Goal: Task Accomplishment & Management: Use online tool/utility

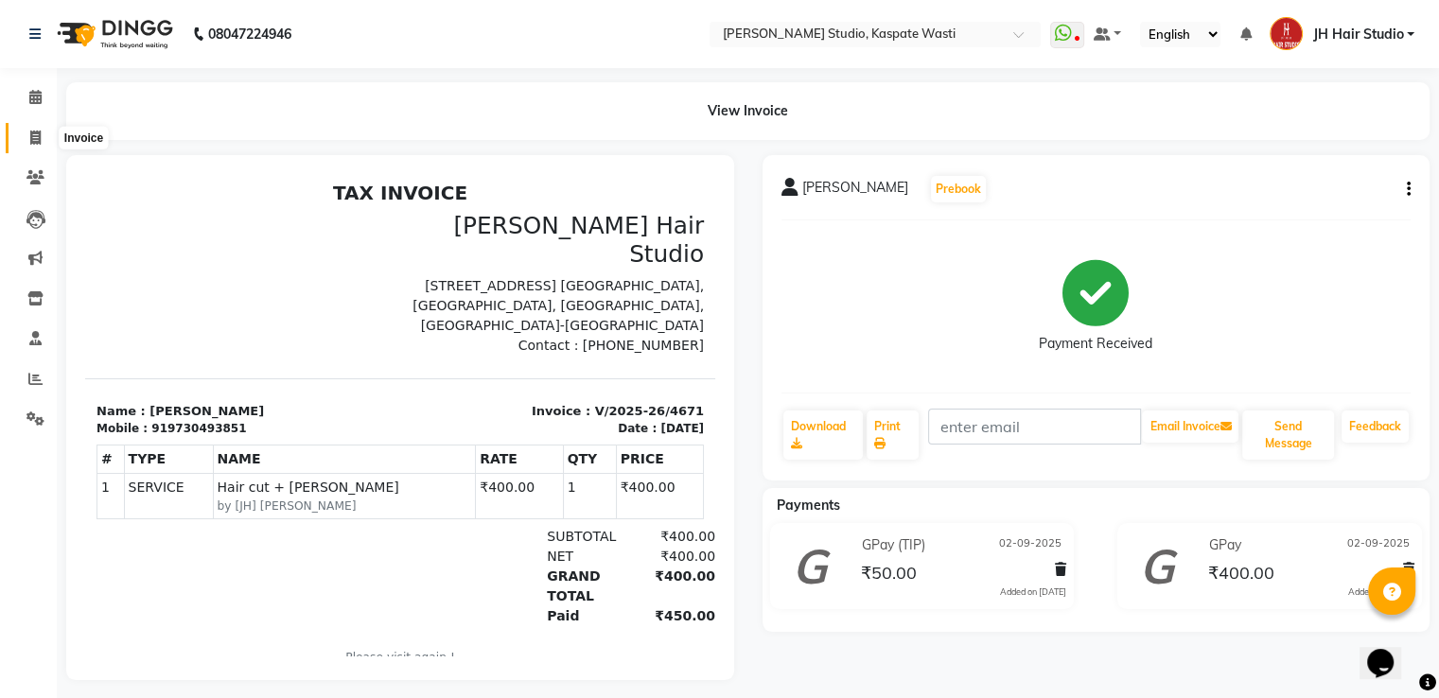
click at [37, 142] on icon at bounding box center [35, 138] width 10 height 14
select select "service"
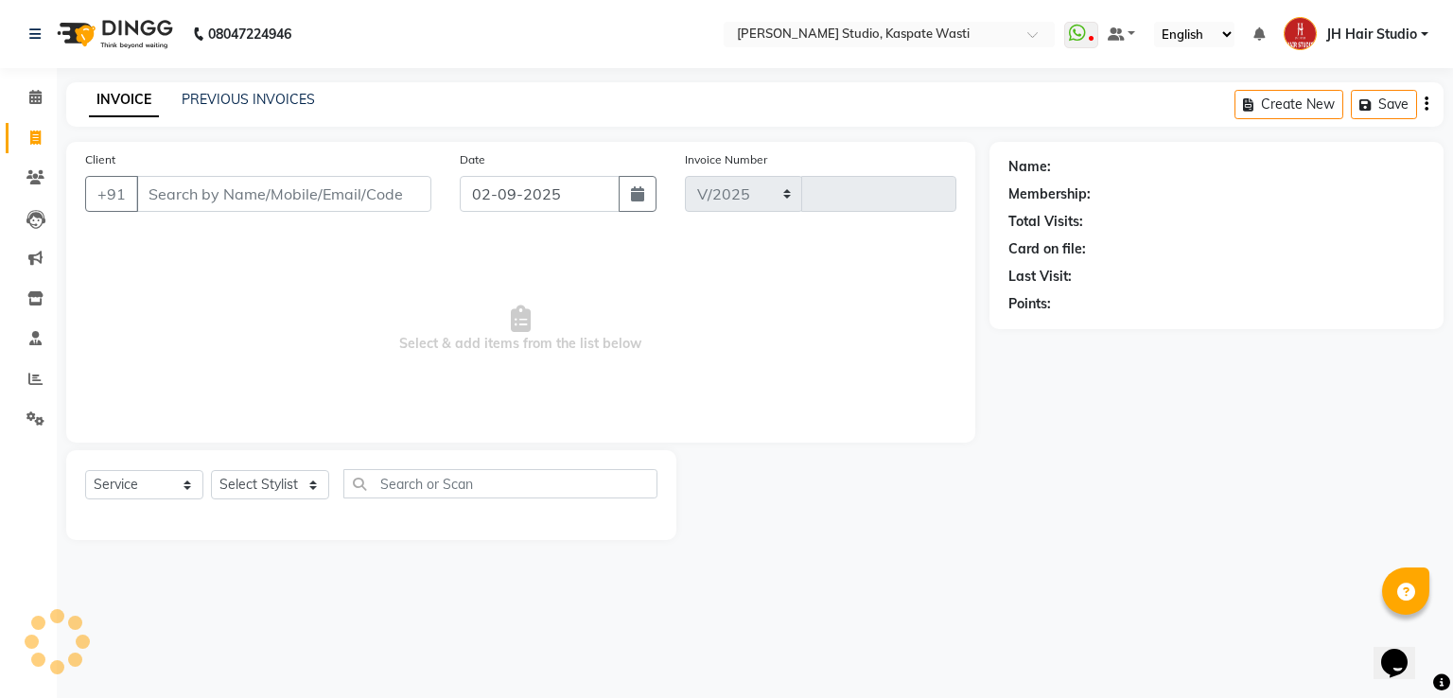
select select "130"
type input "4672"
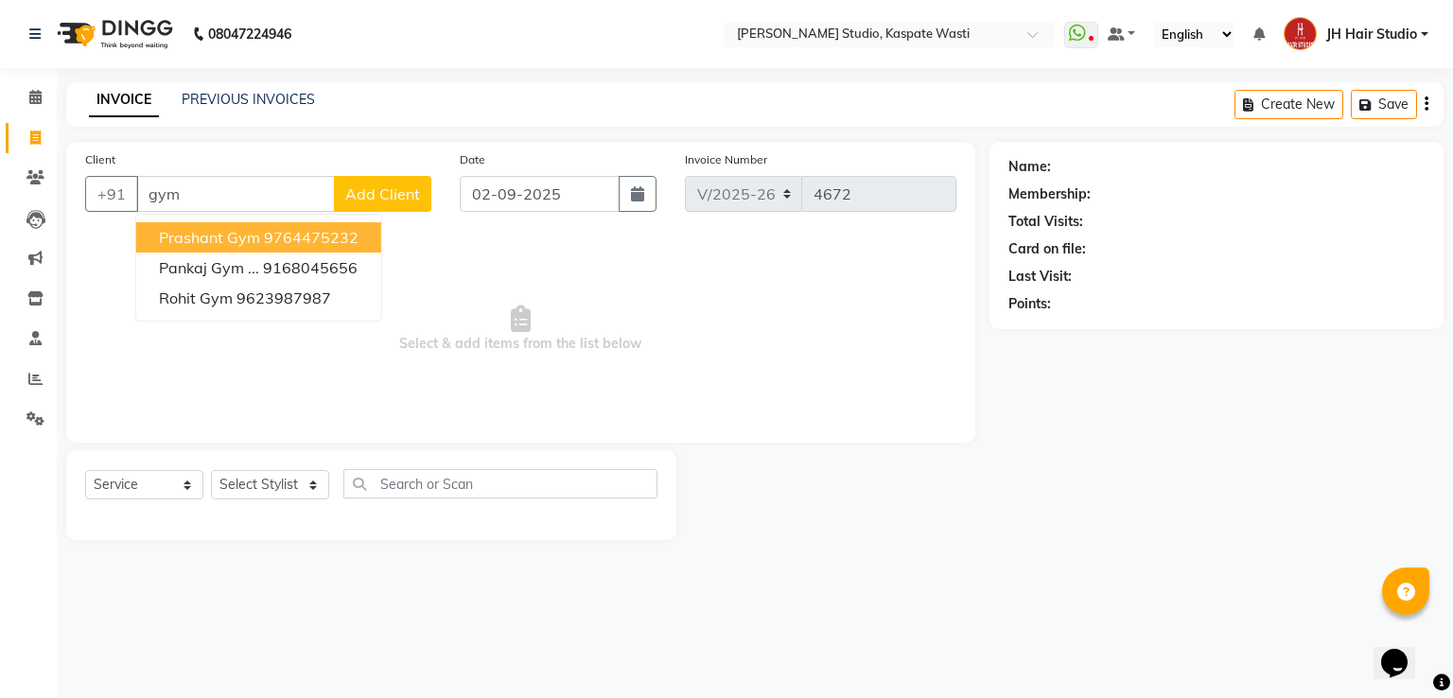
click at [255, 245] on span "Prashant Gym" at bounding box center [209, 237] width 101 height 19
type input "9764475232"
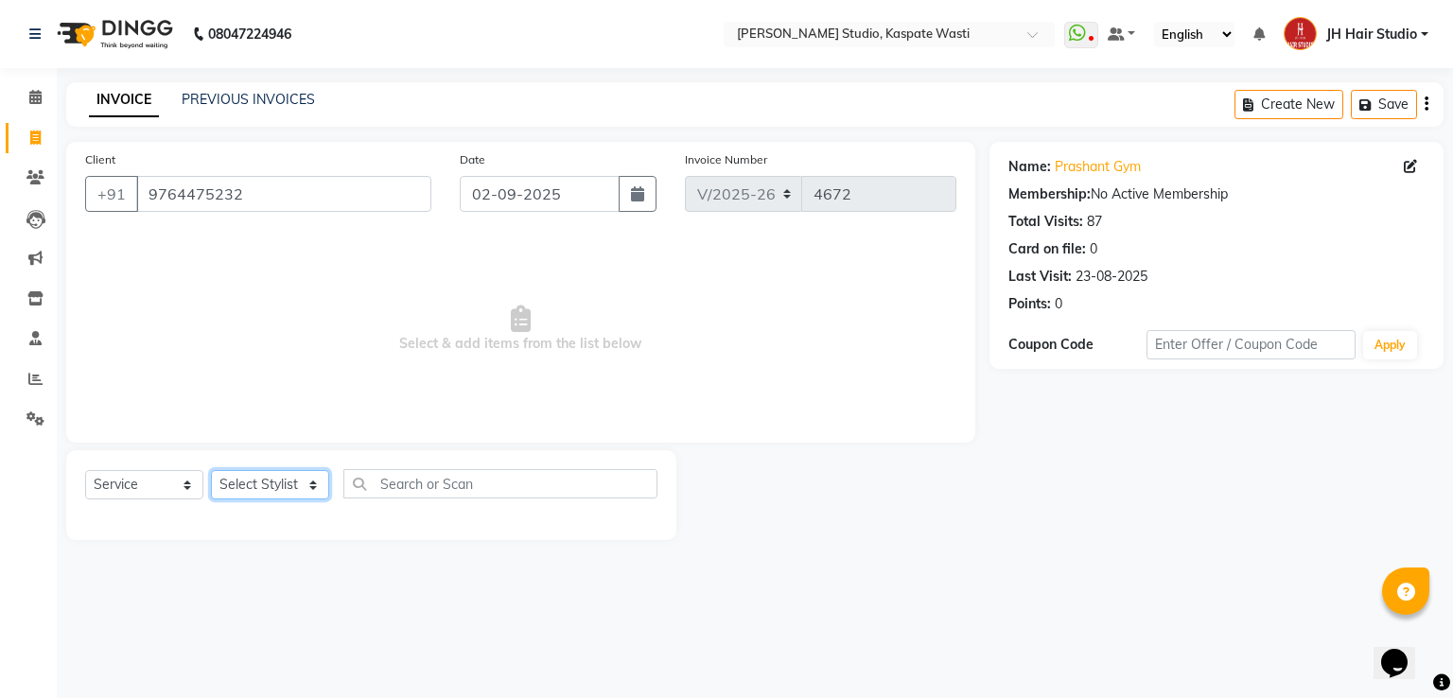
click at [264, 493] on select "Select Stylist [F1] GANESH [F1] [PERSON_NAME] [ F1] RAM [F1]Sanjay [F1][PERSON_…" at bounding box center [270, 484] width 118 height 29
select select "63820"
click at [211, 471] on select "Select Stylist [F1] GANESH [F1] [PERSON_NAME] [ F1] RAM [F1]Sanjay [F1][PERSON_…" at bounding box center [270, 484] width 118 height 29
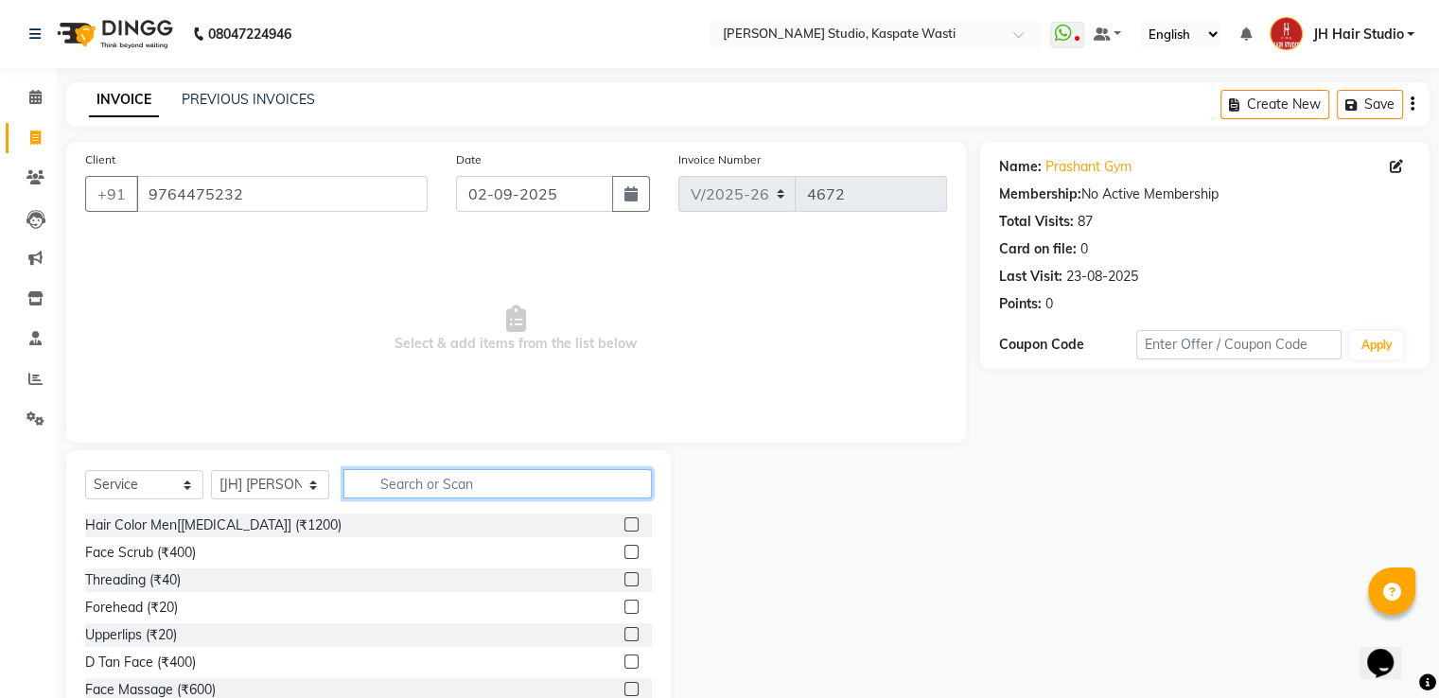
click at [464, 497] on input "text" at bounding box center [497, 483] width 308 height 29
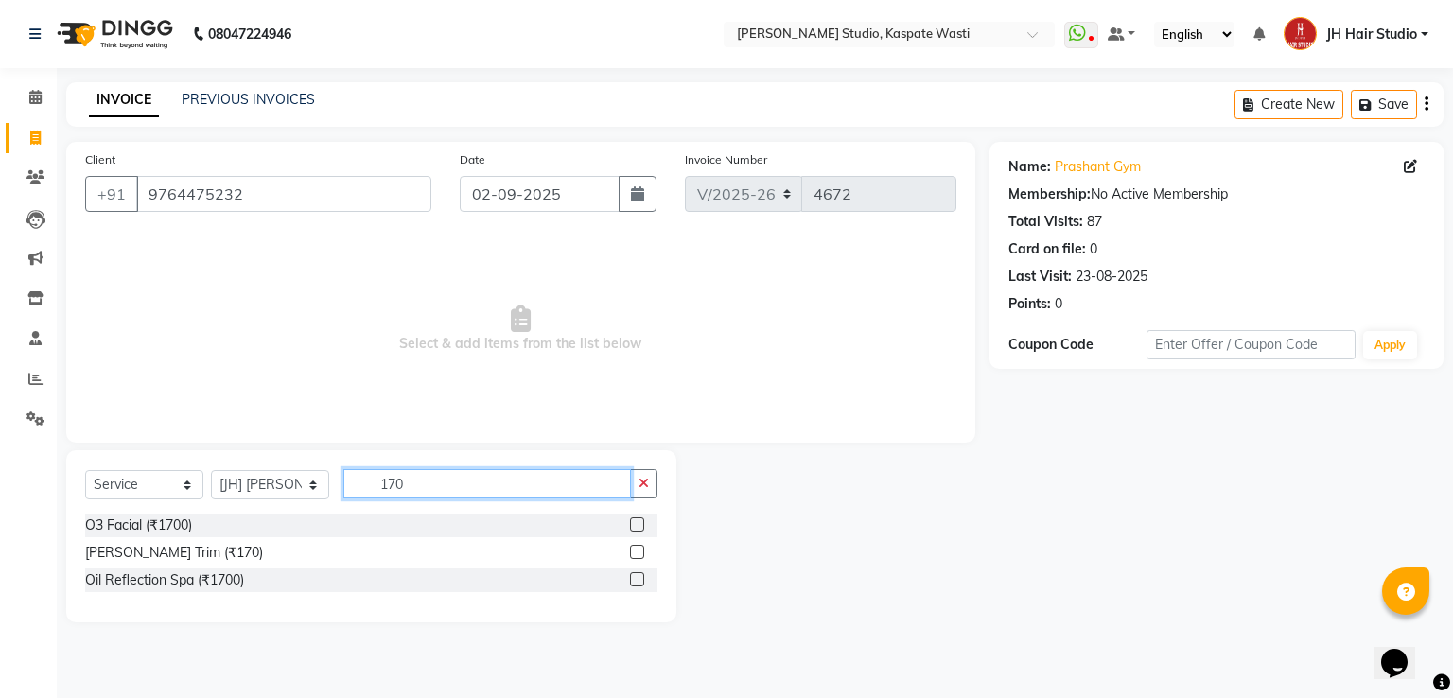
type input "170"
click at [639, 551] on label at bounding box center [637, 552] width 14 height 14
click at [639, 551] on input "checkbox" at bounding box center [636, 553] width 12 height 12
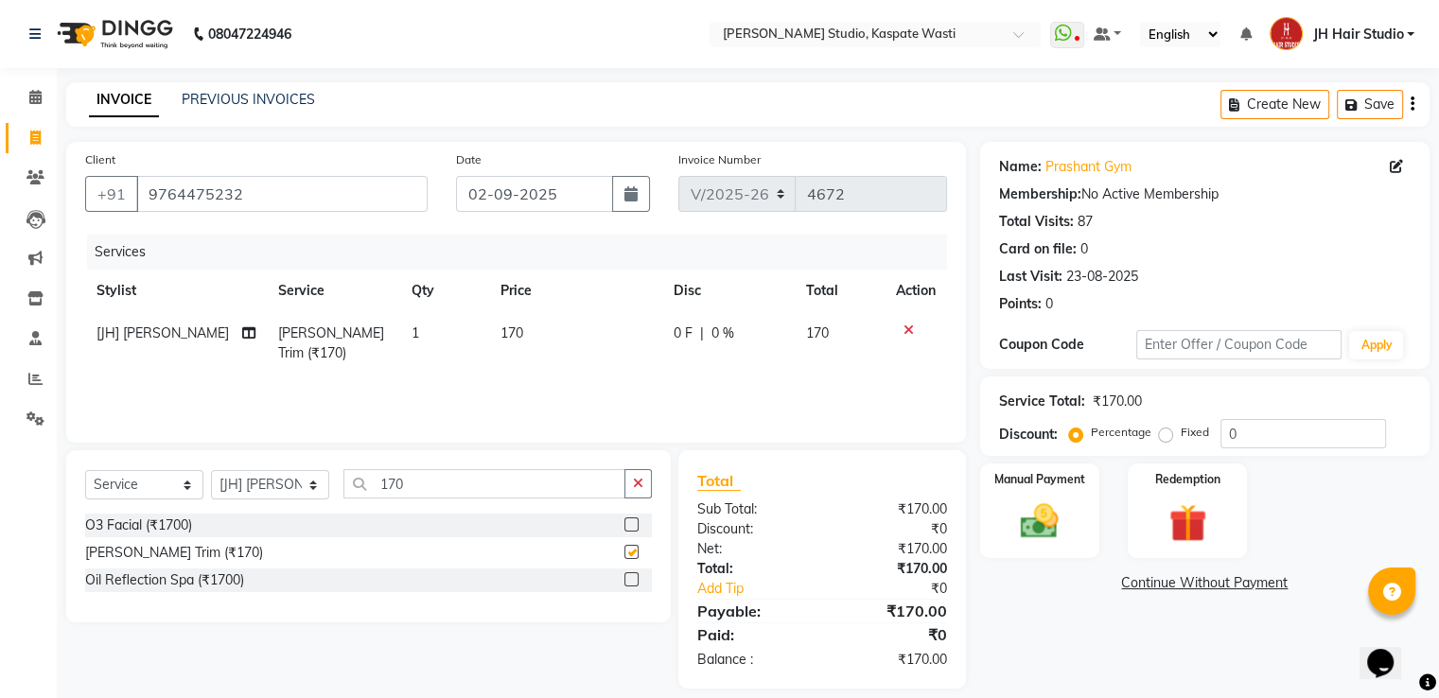
checkbox input "false"
click at [1029, 517] on img at bounding box center [1039, 522] width 63 height 45
click at [1139, 591] on span "GPay" at bounding box center [1136, 584] width 39 height 22
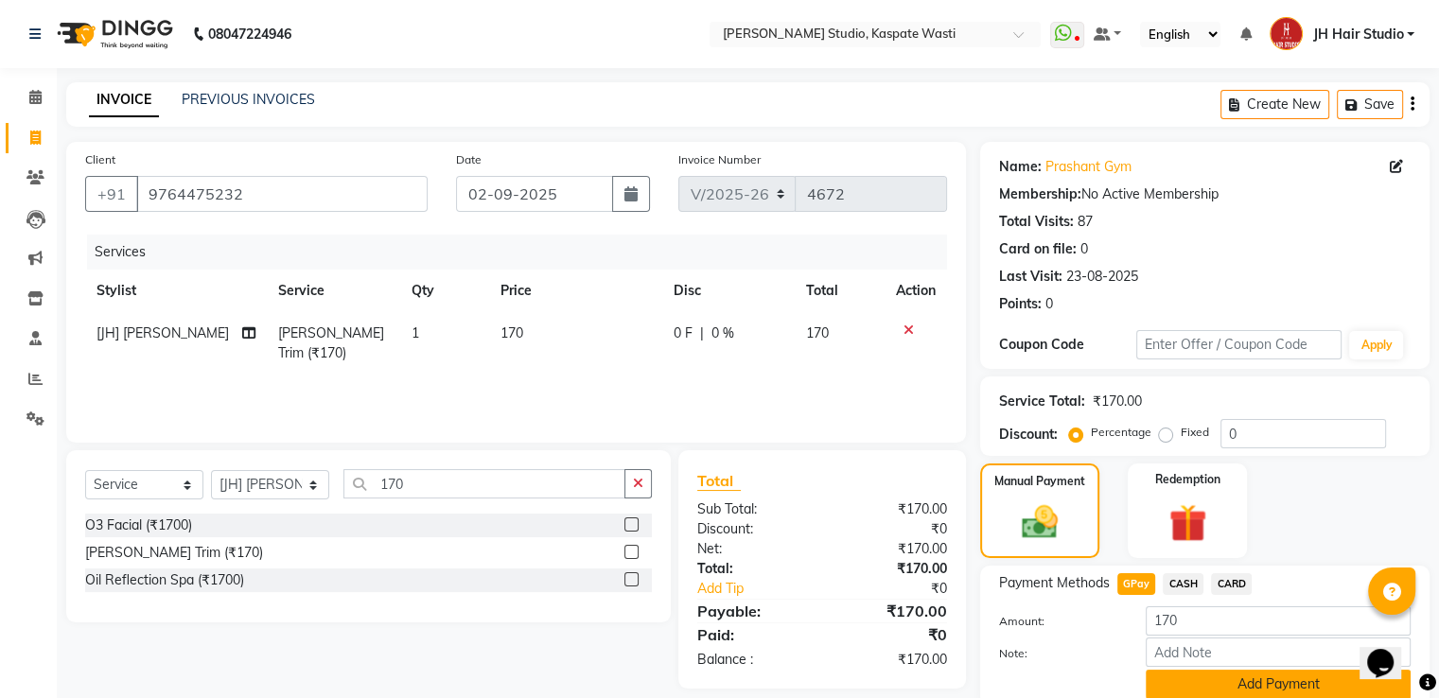
click at [1254, 693] on button "Add Payment" at bounding box center [1278, 684] width 265 height 29
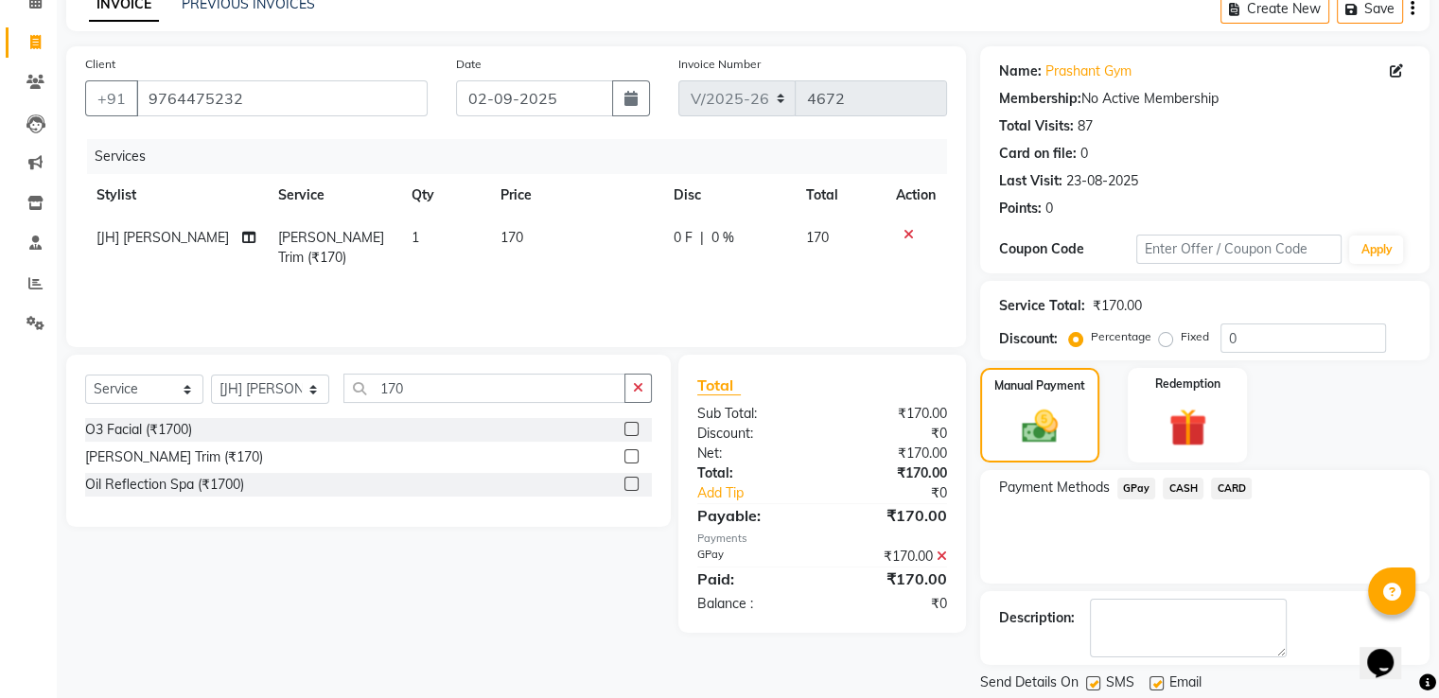
scroll to position [154, 0]
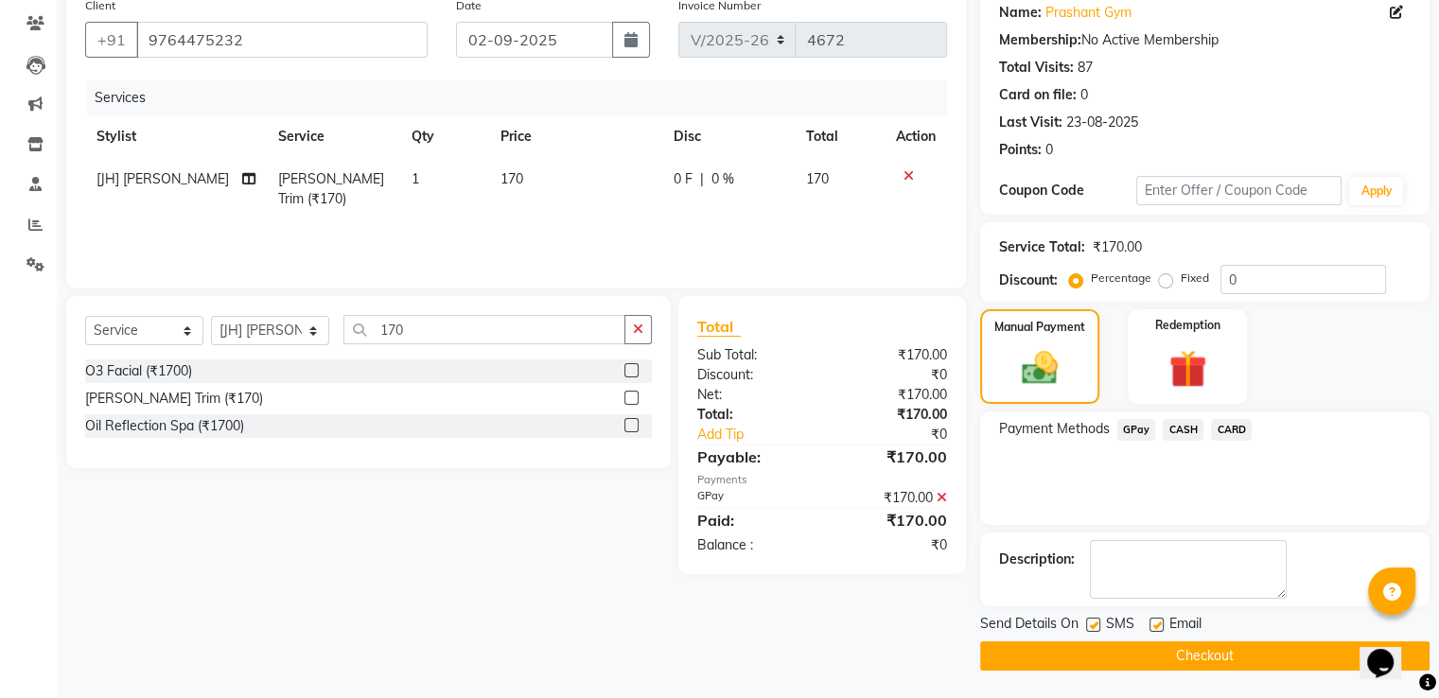
click at [1230, 648] on button "Checkout" at bounding box center [1204, 655] width 449 height 29
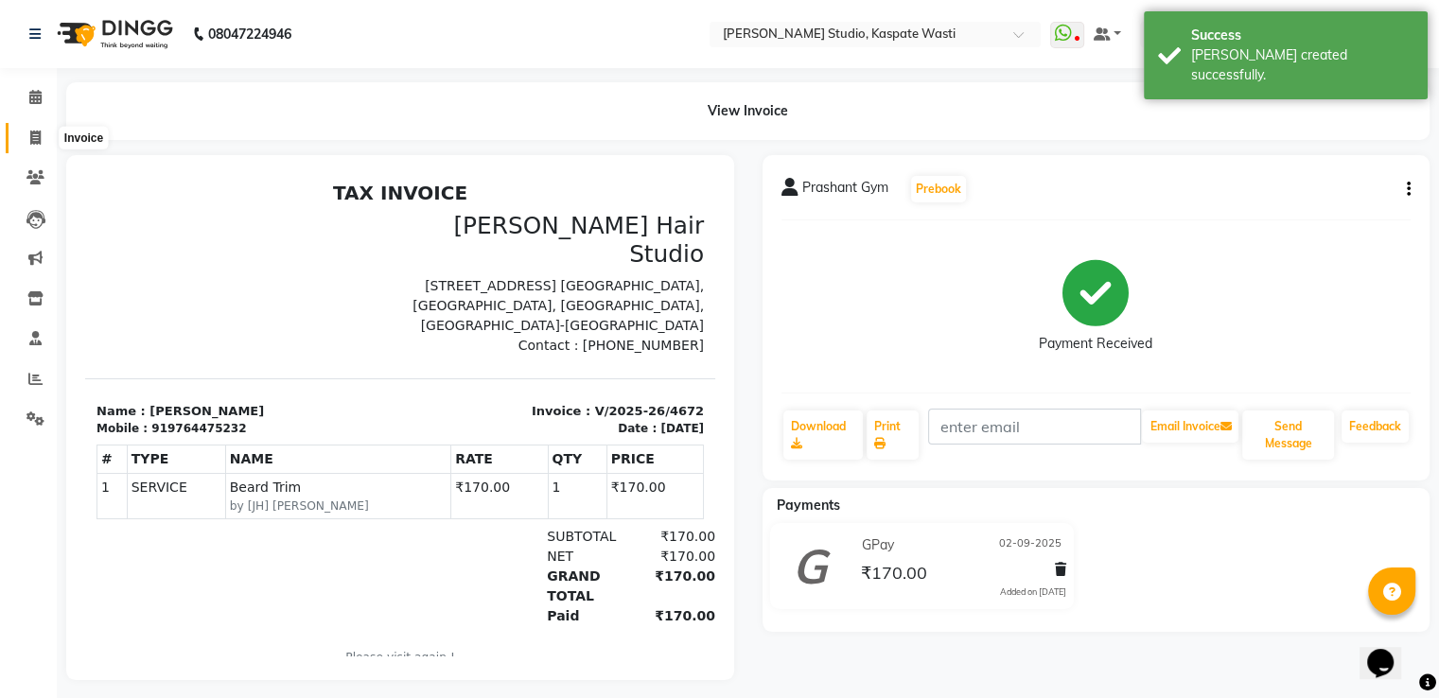
click at [32, 141] on icon at bounding box center [35, 138] width 10 height 14
select select "130"
select select "service"
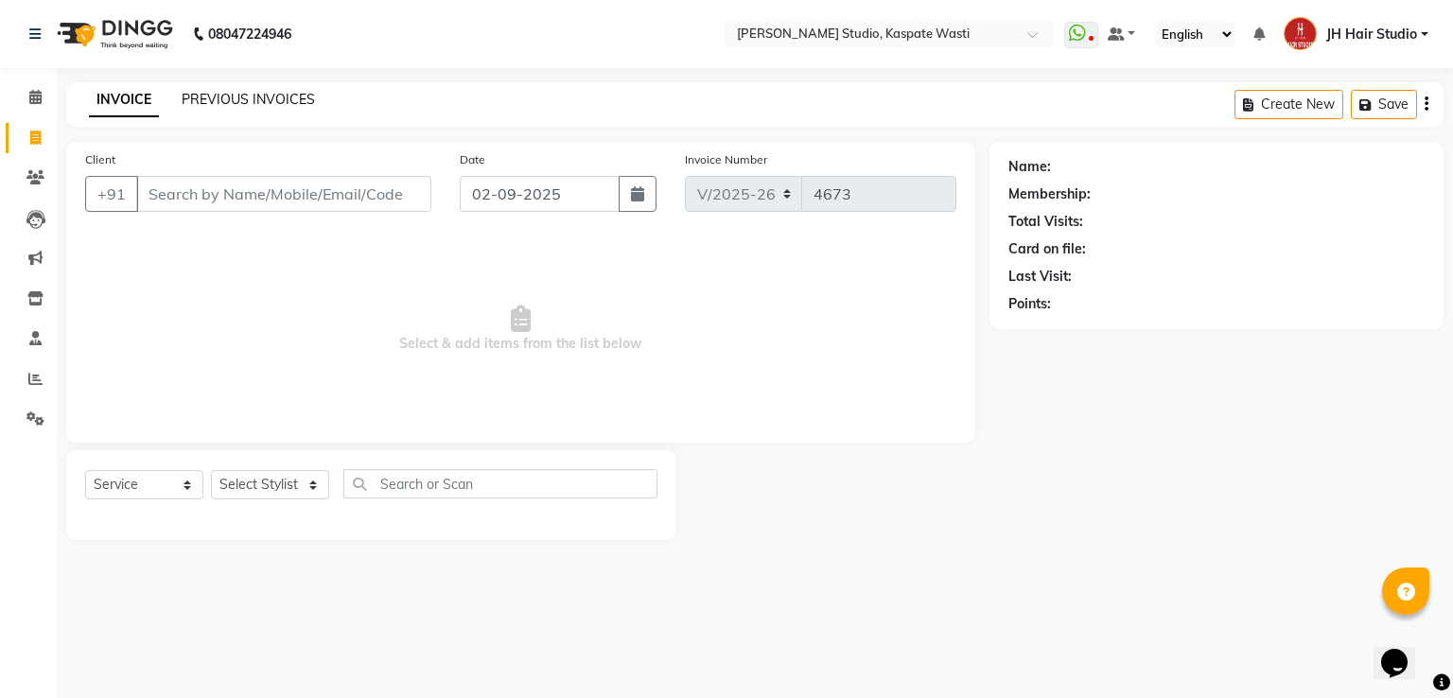
click at [272, 96] on link "PREVIOUS INVOICES" at bounding box center [248, 99] width 133 height 17
